Goal: Transaction & Acquisition: Purchase product/service

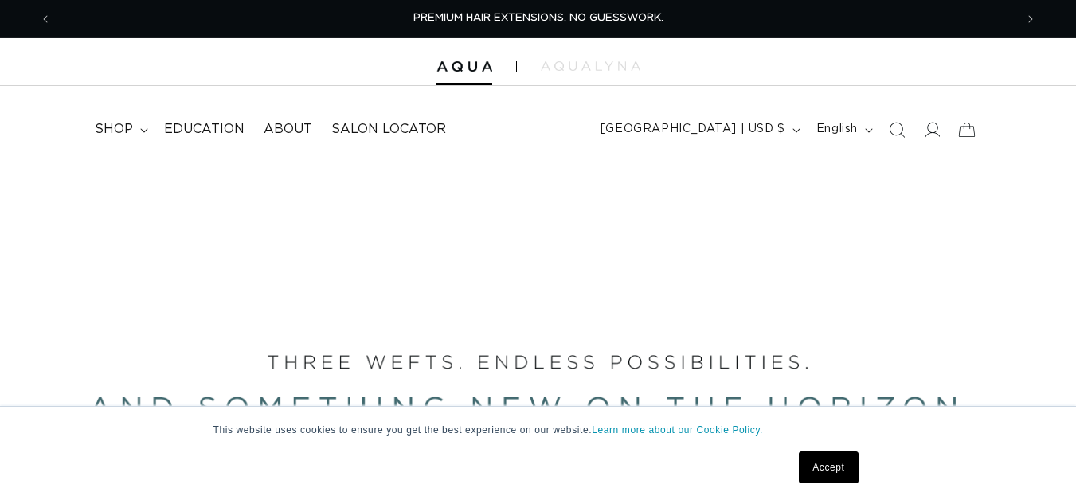
click at [818, 460] on link "Accept" at bounding box center [828, 468] width 59 height 32
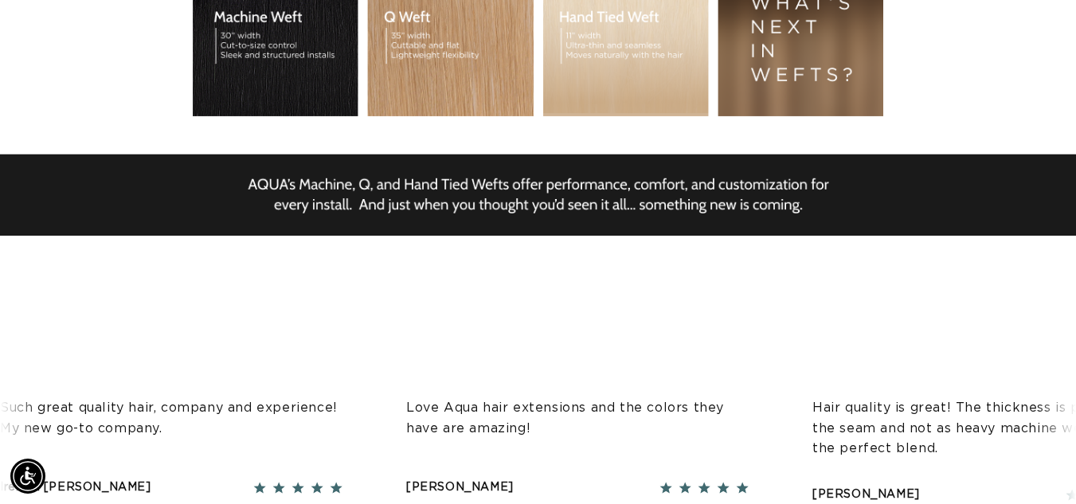
scroll to position [0, 1926]
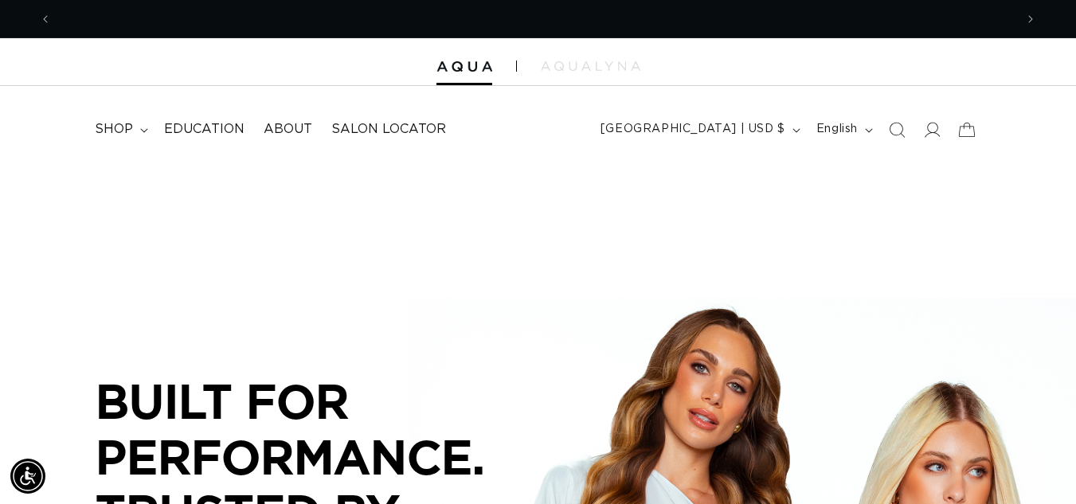
scroll to position [0, 0]
click at [933, 127] on icon at bounding box center [931, 129] width 17 height 17
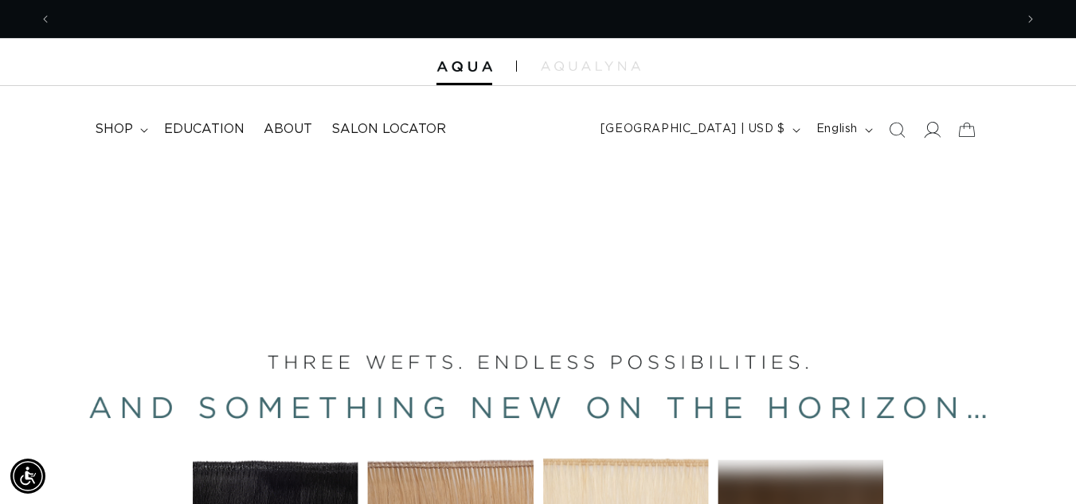
scroll to position [0, 963]
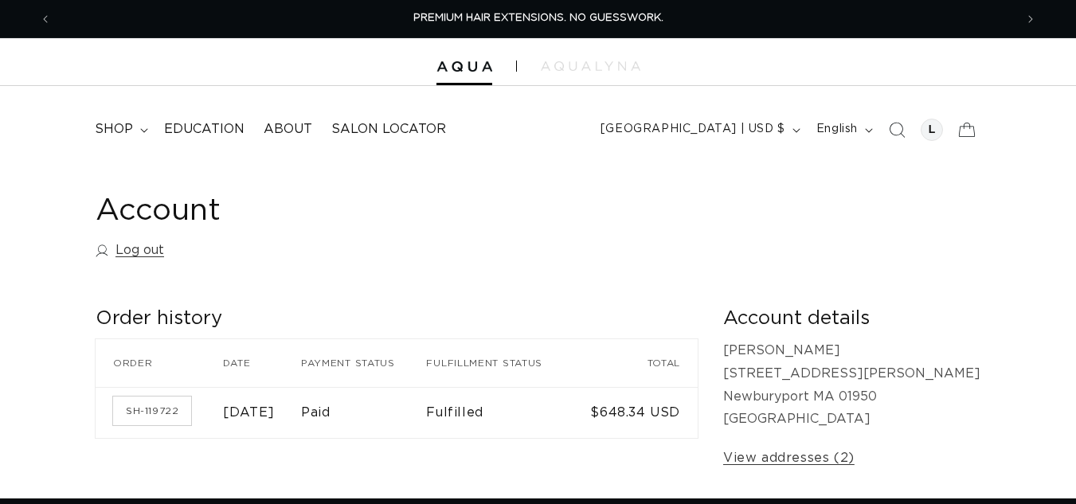
click at [743, 233] on div "Account Log out" at bounding box center [538, 229] width 885 height 75
click at [141, 124] on summary "shop" at bounding box center [119, 130] width 69 height 36
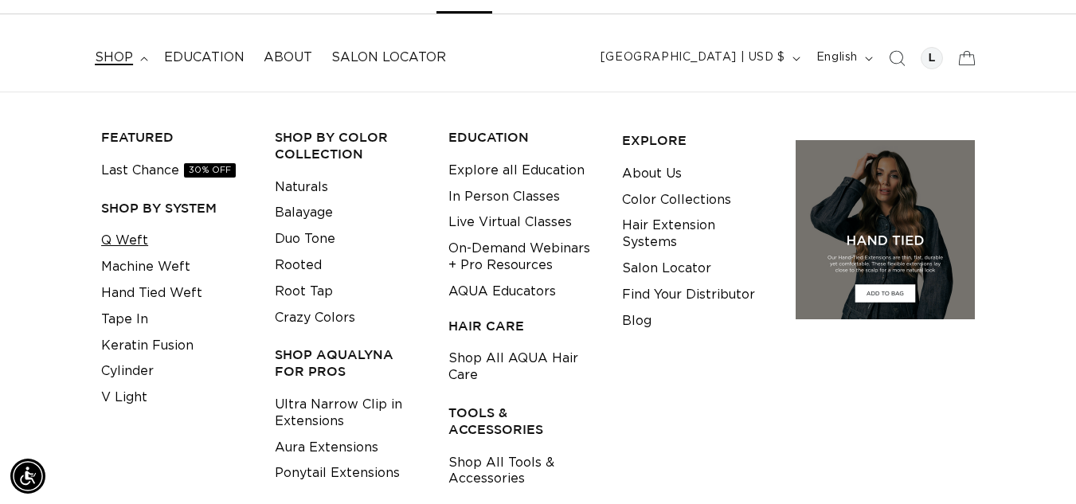
click at [130, 238] on link "Q Weft" at bounding box center [124, 241] width 47 height 26
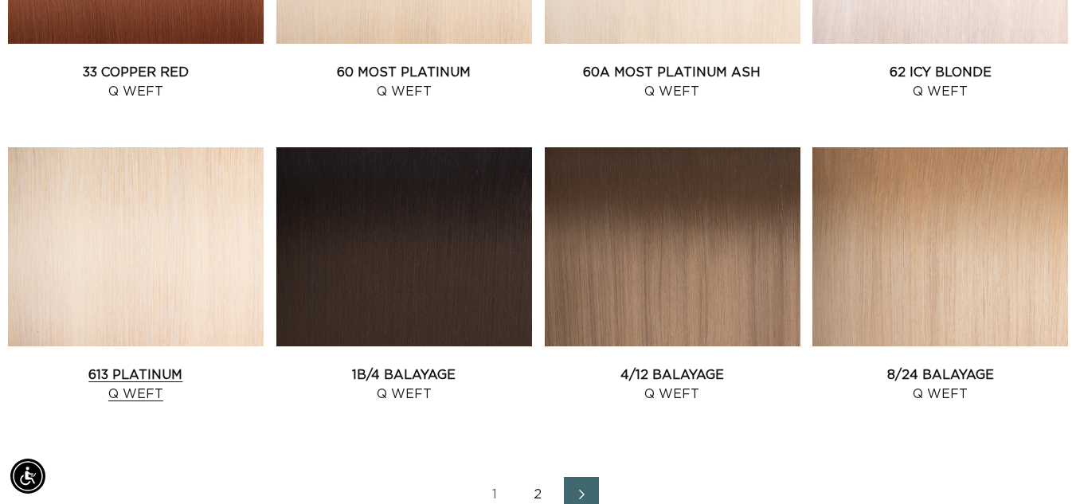
scroll to position [0, 963]
click at [214, 366] on link "613 Platinum Q Weft" at bounding box center [136, 385] width 256 height 38
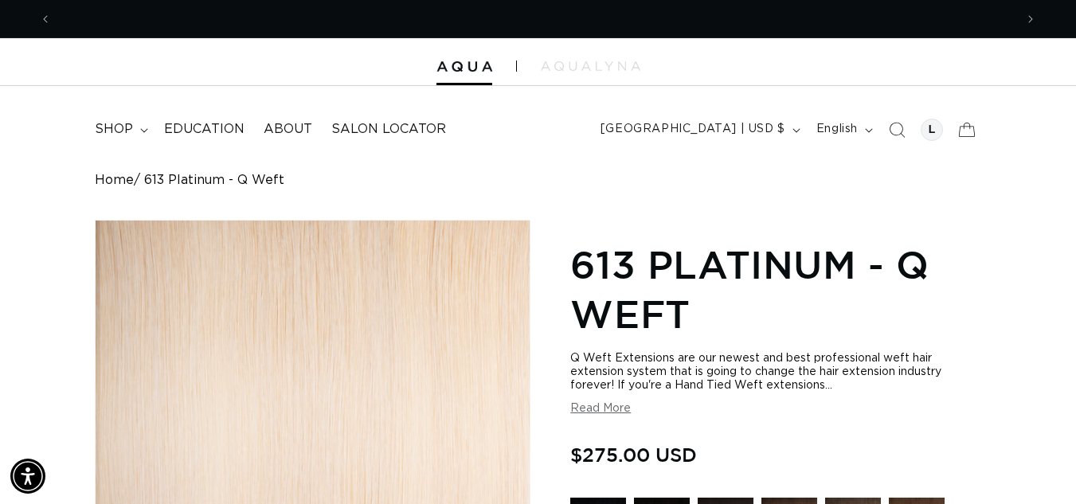
scroll to position [0, 963]
click at [612, 158] on header "FEATURED Last Chance SHOP BY SYSTEM Q Weft Hand Tied Weft Machine Weft Tape In …" at bounding box center [538, 124] width 1076 height 77
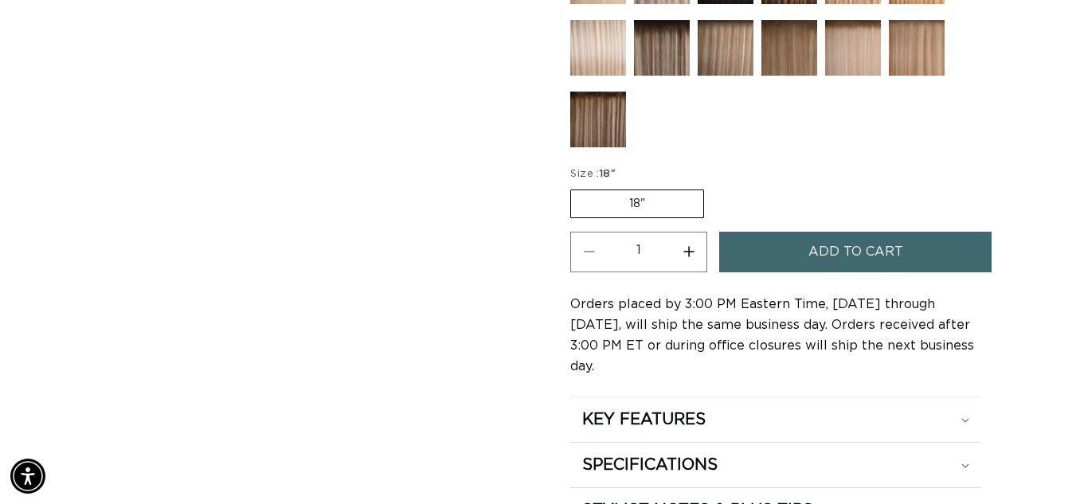
scroll to position [847, 0]
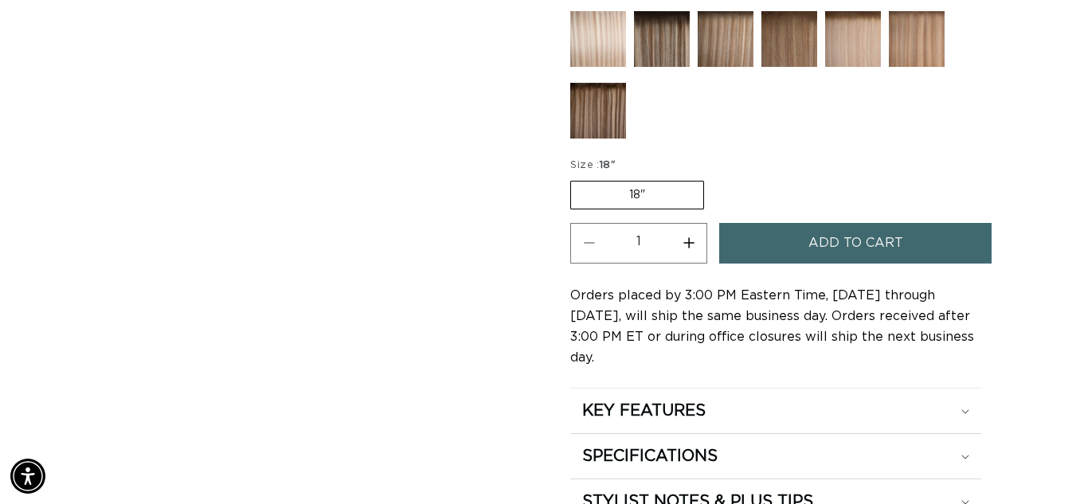
click at [680, 196] on label "18" Variant sold out or unavailable" at bounding box center [637, 195] width 134 height 29
click at [575, 178] on input "18" Variant sold out or unavailable" at bounding box center [574, 178] width 1 height 1
click at [642, 184] on label "18" Variant sold out or unavailable" at bounding box center [637, 195] width 134 height 29
click at [575, 178] on input "18" Variant sold out or unavailable" at bounding box center [574, 178] width 1 height 1
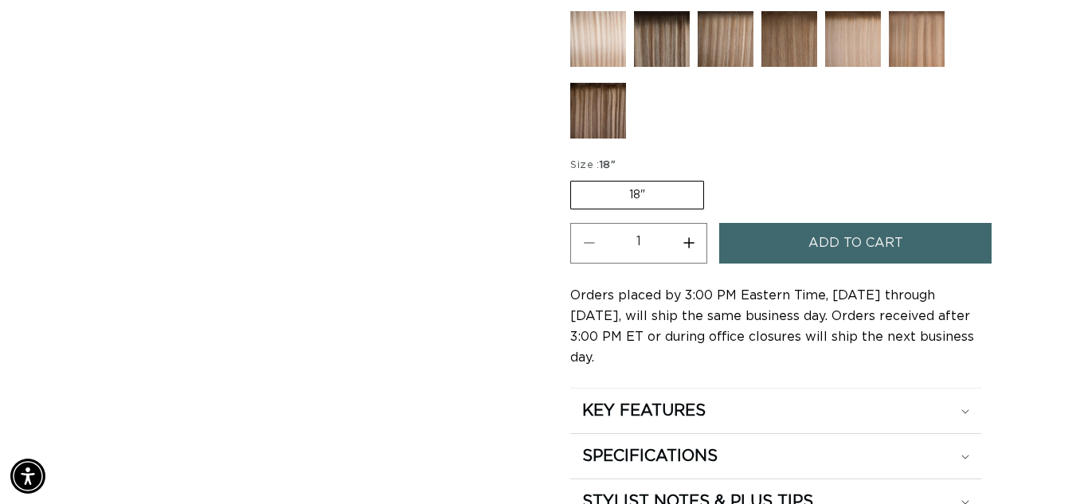
click at [626, 183] on label "18" Variant sold out or unavailable" at bounding box center [637, 195] width 134 height 29
click at [575, 178] on input "18" Variant sold out or unavailable" at bounding box center [574, 178] width 1 height 1
click at [668, 193] on label "18" Variant sold out or unavailable" at bounding box center [637, 195] width 134 height 29
click at [575, 178] on input "18" Variant sold out or unavailable" at bounding box center [574, 178] width 1 height 1
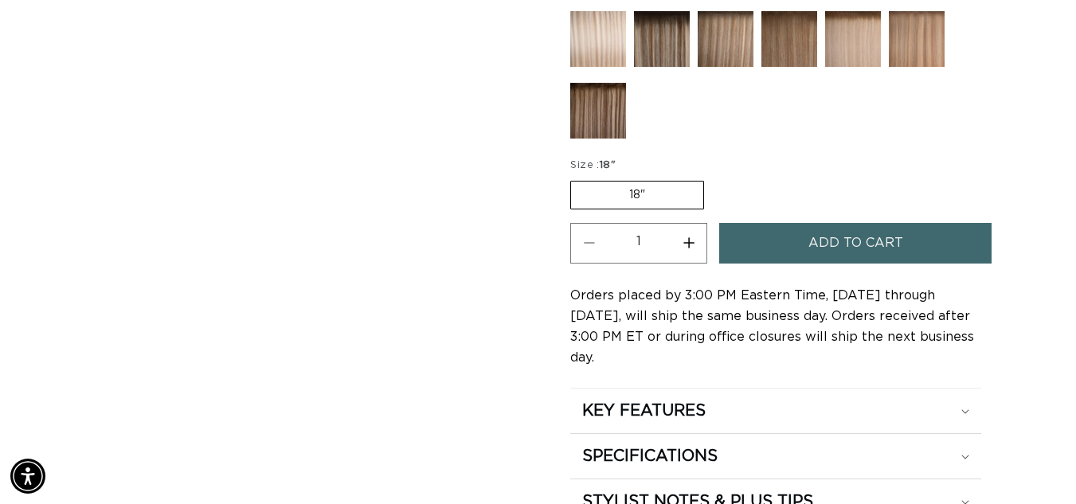
click at [668, 193] on label "18" Variant sold out or unavailable" at bounding box center [637, 195] width 134 height 29
click at [575, 178] on input "18" Variant sold out or unavailable" at bounding box center [574, 178] width 1 height 1
click at [668, 193] on label "18" Variant sold out or unavailable" at bounding box center [637, 195] width 134 height 29
click at [575, 178] on input "18" Variant sold out or unavailable" at bounding box center [574, 178] width 1 height 1
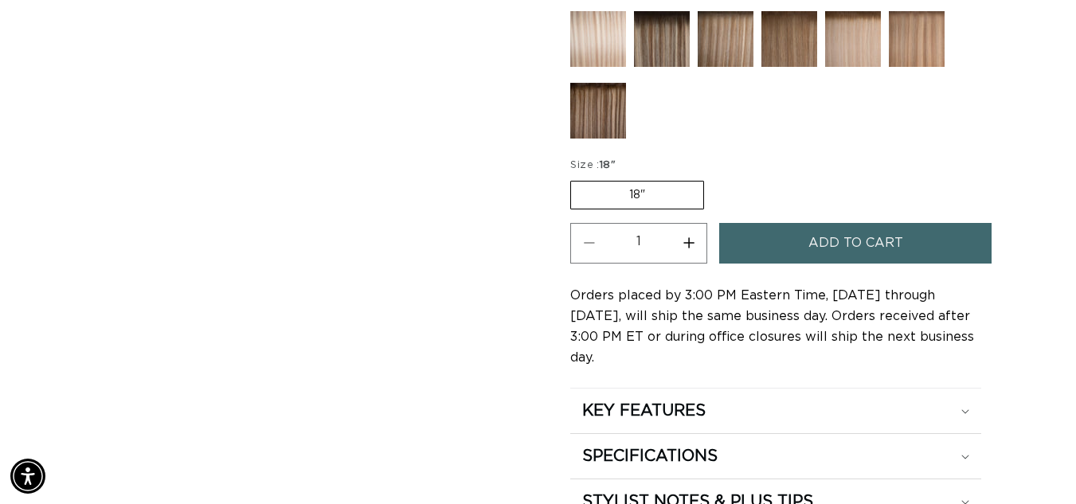
click at [668, 193] on label "18" Variant sold out or unavailable" at bounding box center [637, 195] width 134 height 29
click at [575, 178] on input "18" Variant sold out or unavailable" at bounding box center [574, 178] width 1 height 1
click at [638, 189] on label "18" Variant sold out or unavailable" at bounding box center [637, 195] width 134 height 29
click at [575, 178] on input "18" Variant sold out or unavailable" at bounding box center [574, 178] width 1 height 1
click at [638, 189] on label "18" Variant sold out or unavailable" at bounding box center [637, 195] width 134 height 29
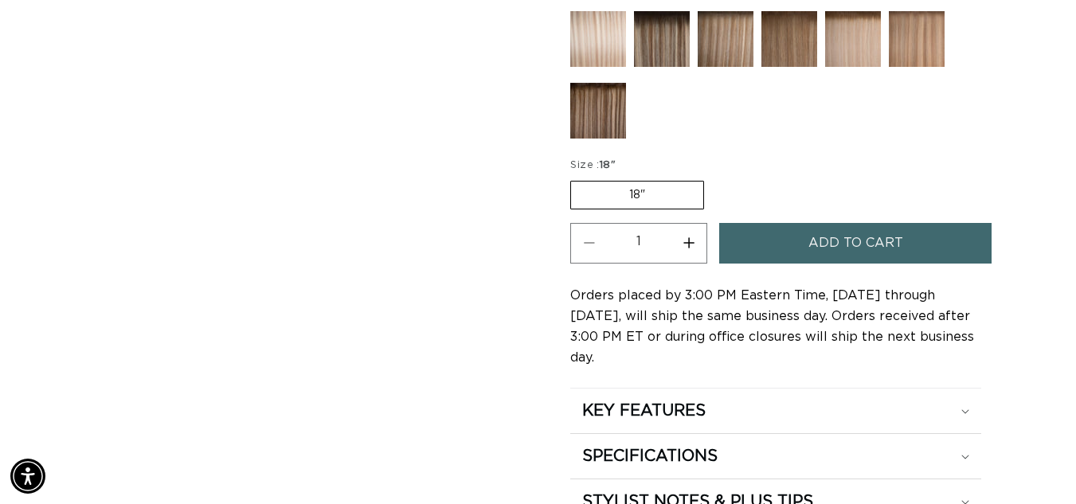
click at [575, 178] on input "18" Variant sold out or unavailable" at bounding box center [574, 178] width 1 height 1
click at [642, 186] on label "18" Variant sold out or unavailable" at bounding box center [637, 195] width 134 height 29
click at [575, 178] on input "18" Variant sold out or unavailable" at bounding box center [574, 178] width 1 height 1
click at [642, 186] on label "18" Variant sold out or unavailable" at bounding box center [637, 195] width 134 height 29
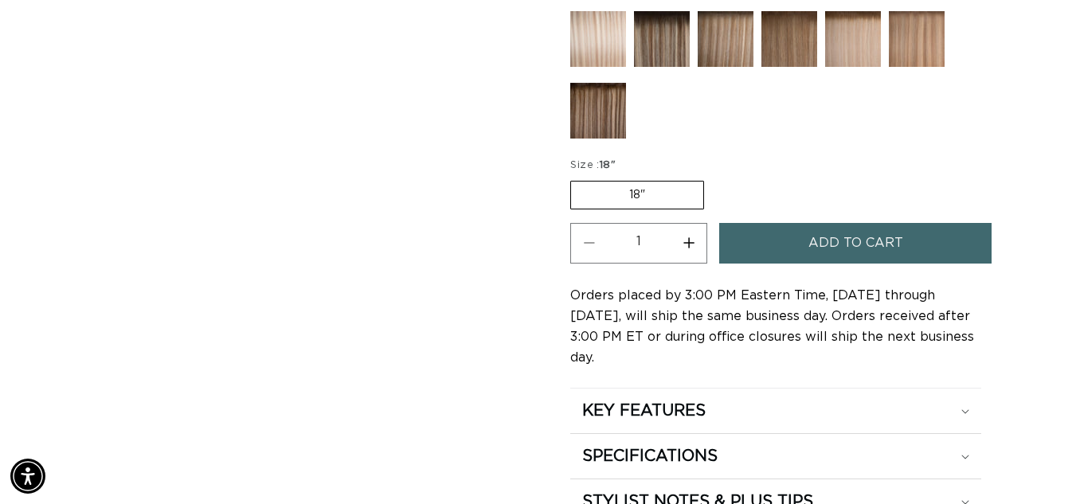
click at [575, 178] on input "18" Variant sold out or unavailable" at bounding box center [574, 178] width 1 height 1
click at [642, 186] on label "18" Variant sold out or unavailable" at bounding box center [637, 195] width 134 height 29
click at [575, 178] on input "18" Variant sold out or unavailable" at bounding box center [574, 178] width 1 height 1
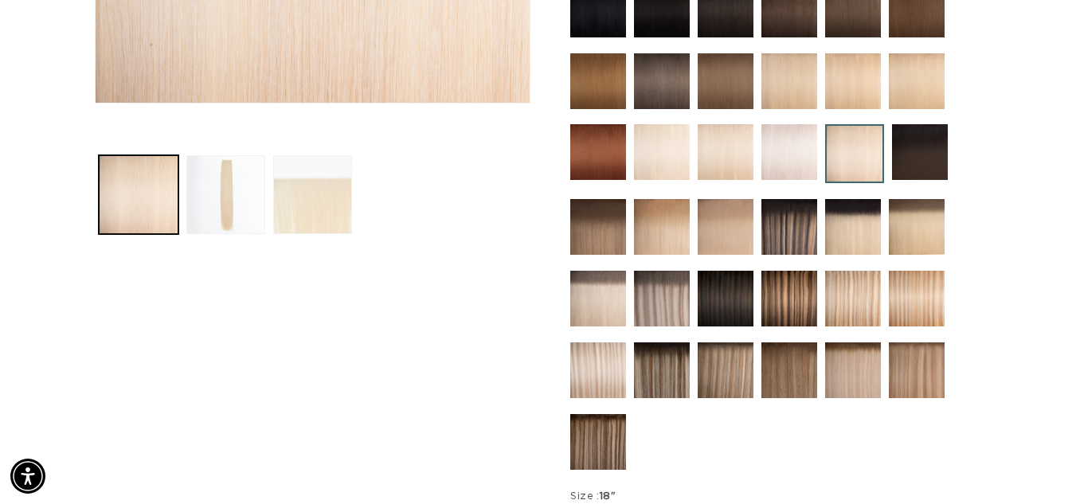
scroll to position [496, 0]
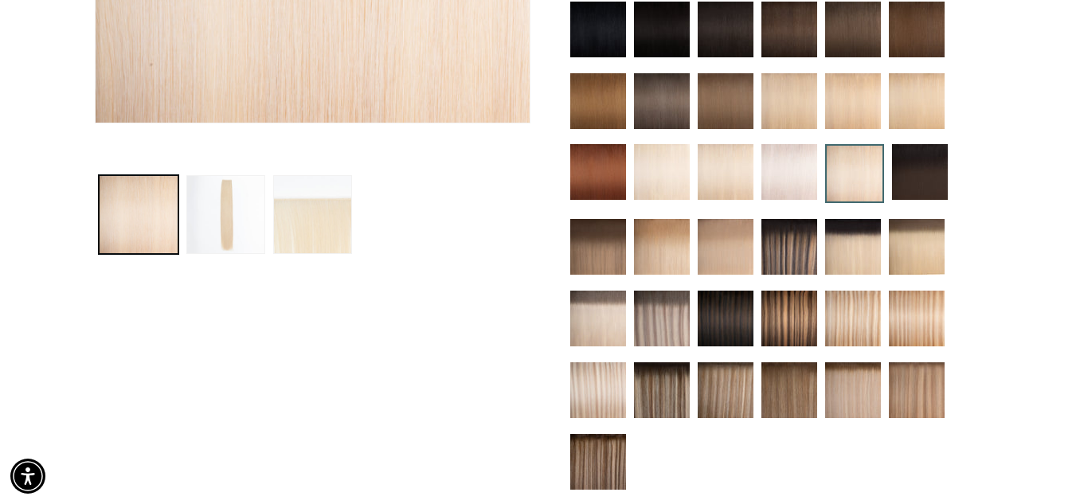
click at [790, 168] on img at bounding box center [789, 172] width 56 height 56
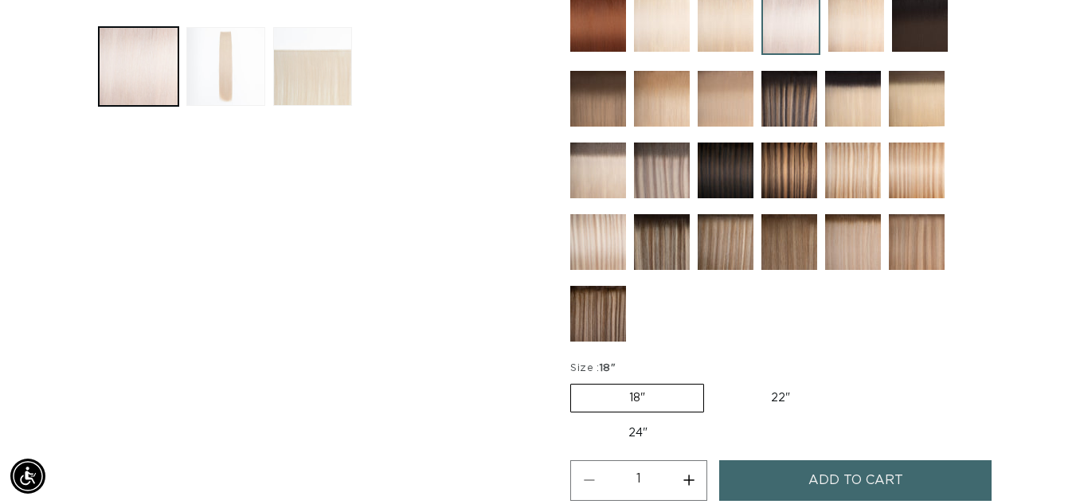
click at [666, 19] on img at bounding box center [662, 24] width 56 height 56
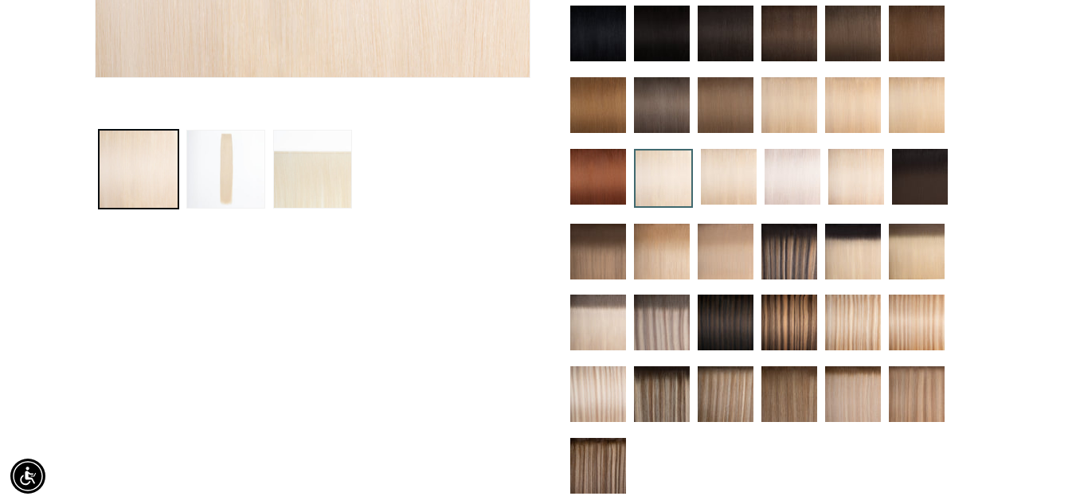
scroll to position [0, 963]
click at [720, 164] on img at bounding box center [729, 177] width 56 height 56
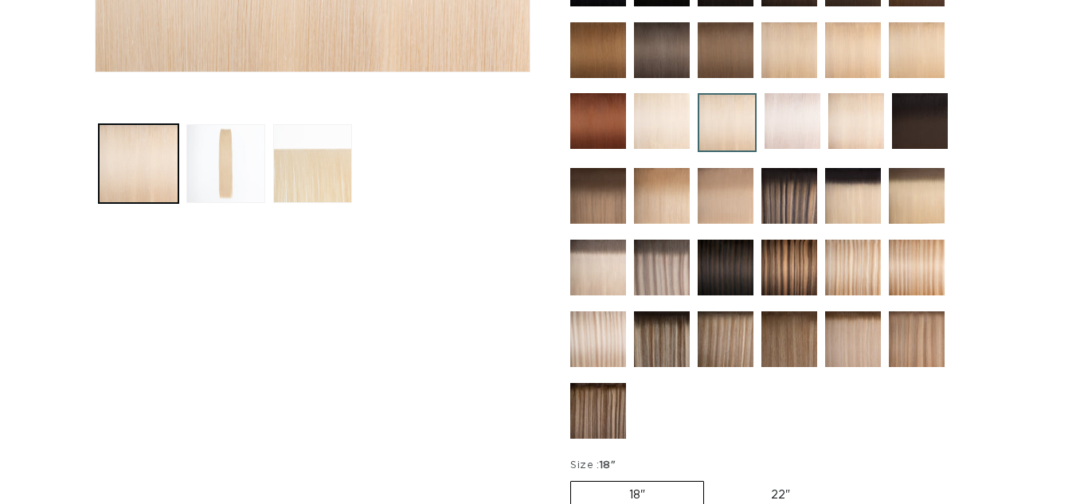
scroll to position [528, 0]
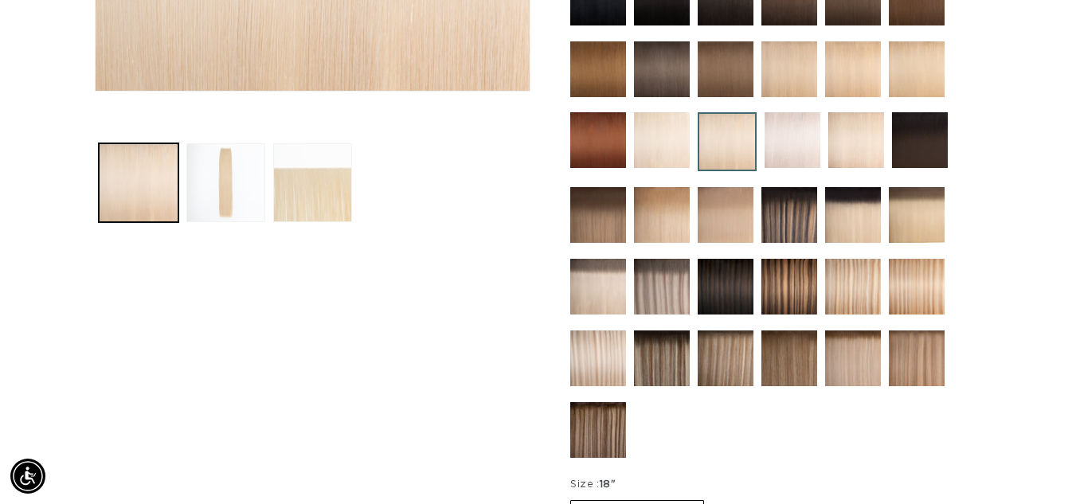
click at [852, 136] on img at bounding box center [856, 140] width 56 height 56
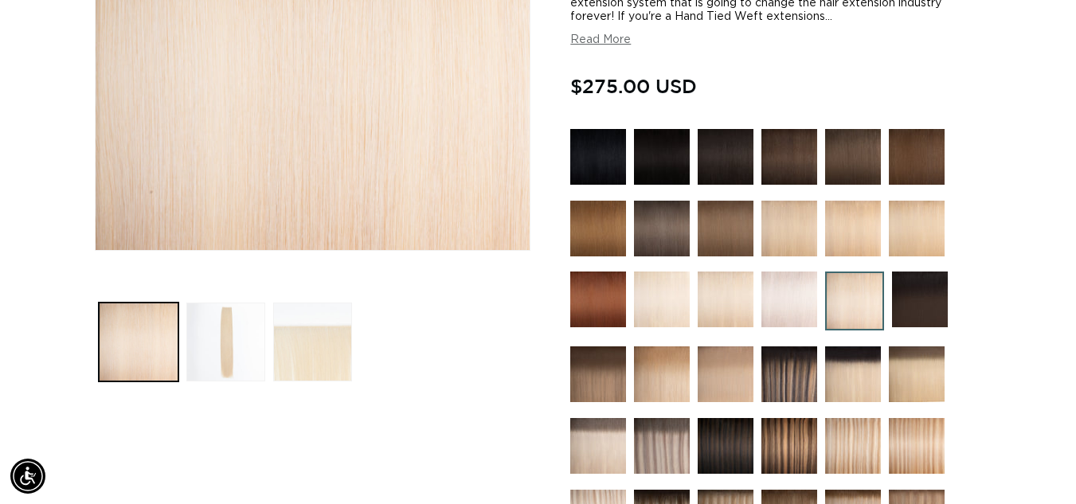
scroll to position [0, 1926]
click at [730, 307] on img at bounding box center [726, 300] width 56 height 56
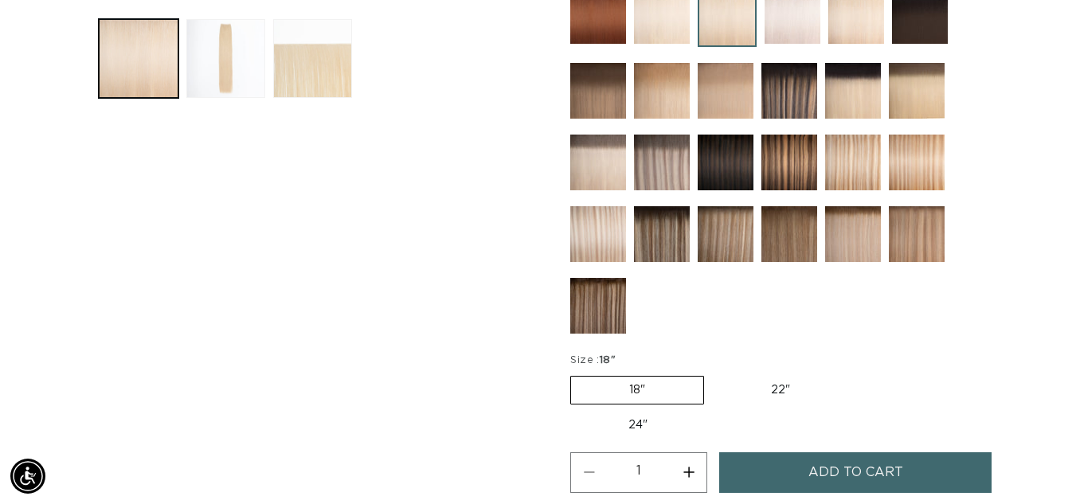
scroll to position [0, 963]
click at [798, 22] on img at bounding box center [793, 16] width 56 height 56
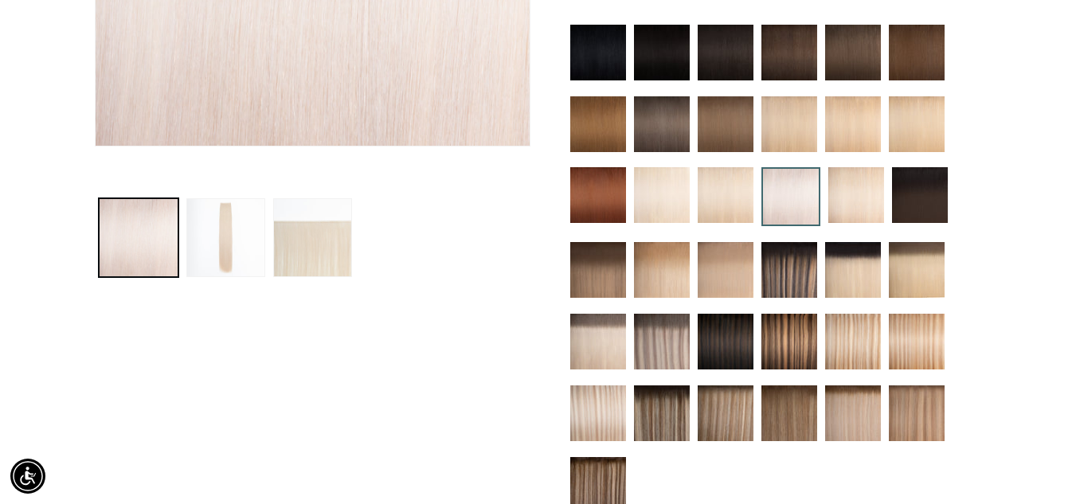
scroll to position [0, 963]
click at [735, 189] on img at bounding box center [726, 195] width 56 height 56
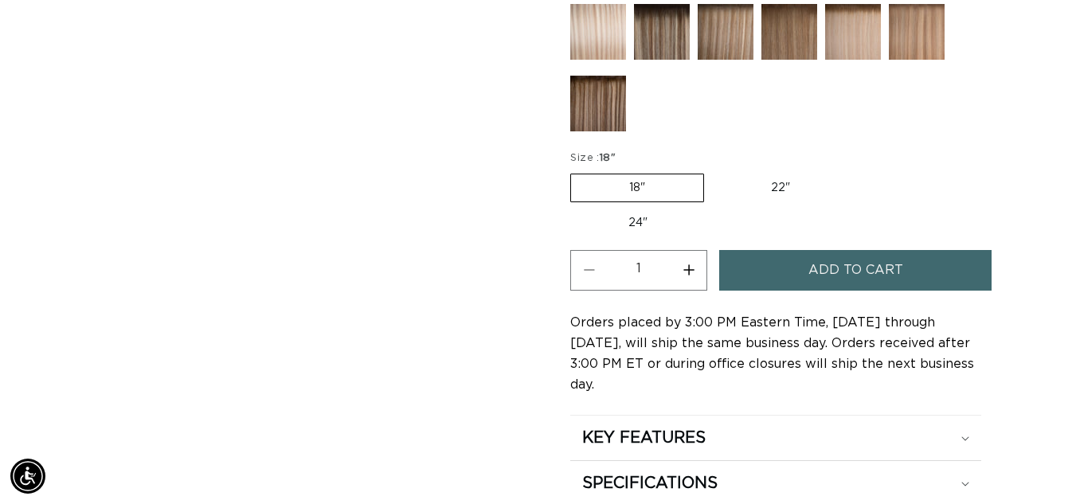
scroll to position [845, 0]
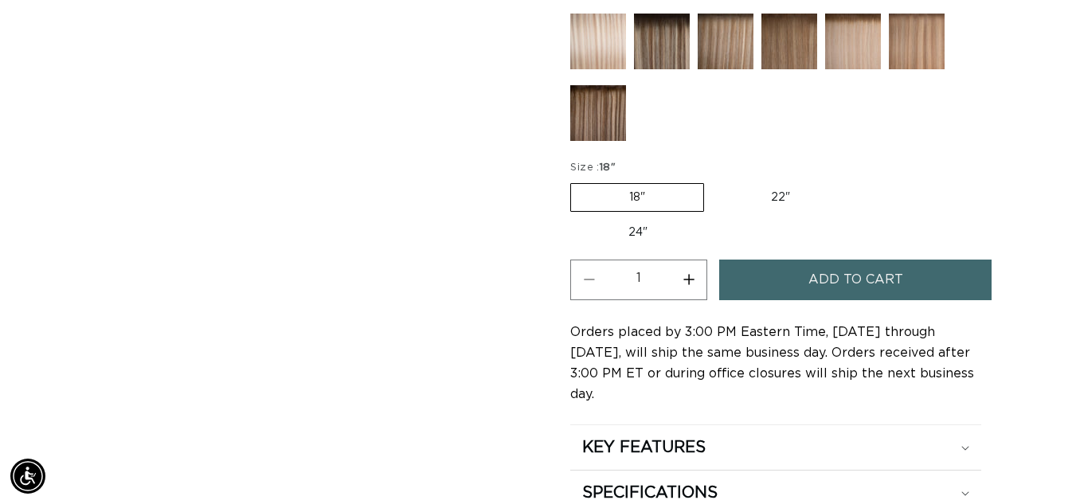
click at [652, 233] on label "24" Variant sold out or unavailable" at bounding box center [637, 232] width 135 height 27
click at [856, 181] on input "24" Variant sold out or unavailable" at bounding box center [856, 180] width 1 height 1
radio input "true"
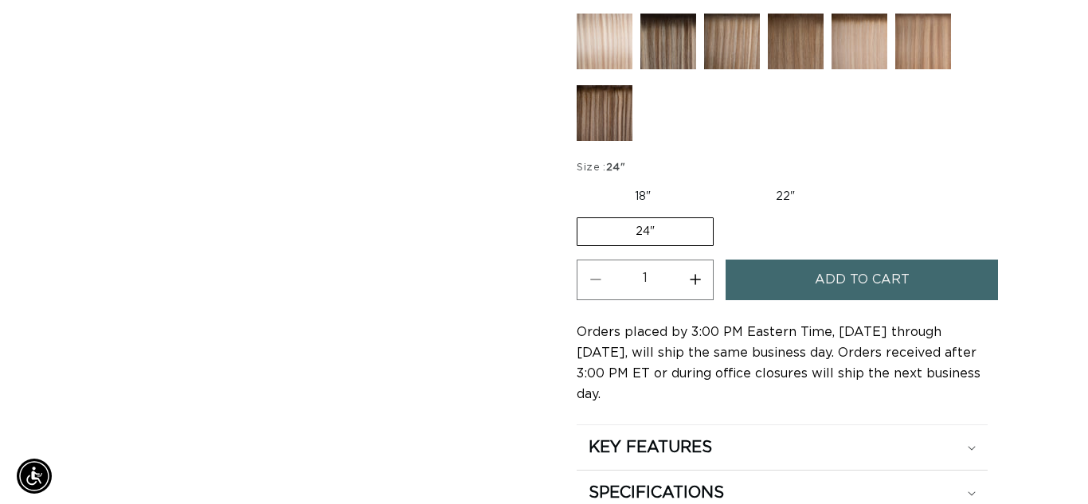
scroll to position [0, 1926]
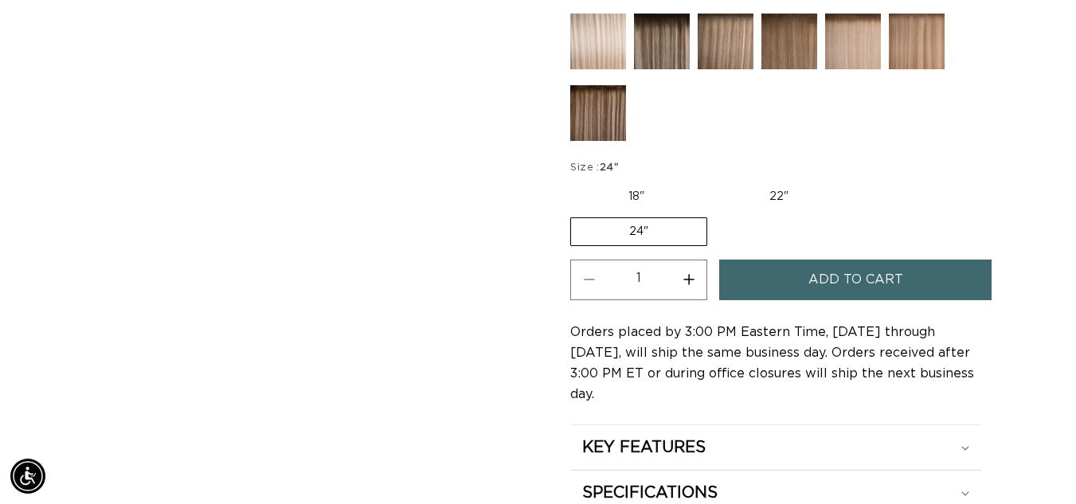
click at [773, 276] on button "Add to cart" at bounding box center [855, 280] width 272 height 41
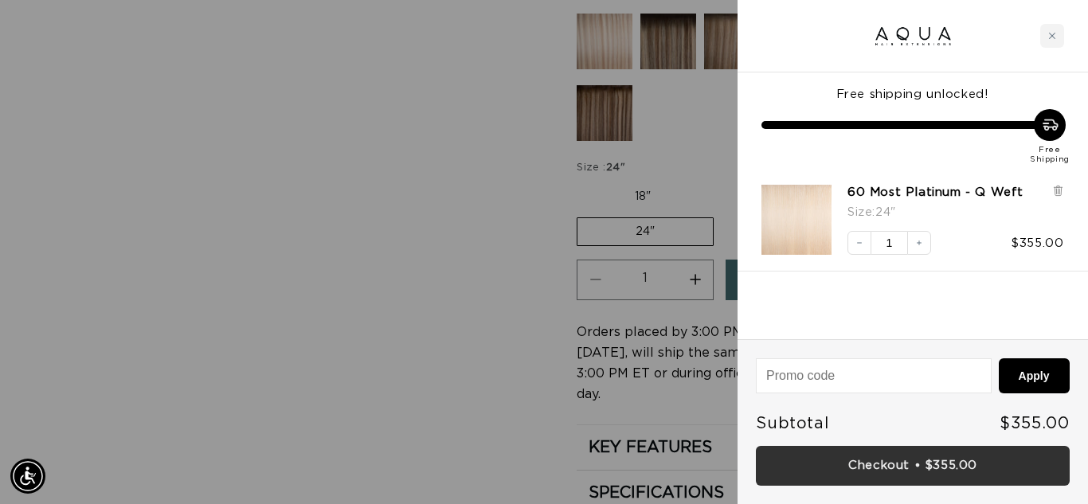
scroll to position [0, 975]
click at [859, 463] on link "Checkout • $355.00" at bounding box center [913, 466] width 314 height 41
